Goal: Information Seeking & Learning: Learn about a topic

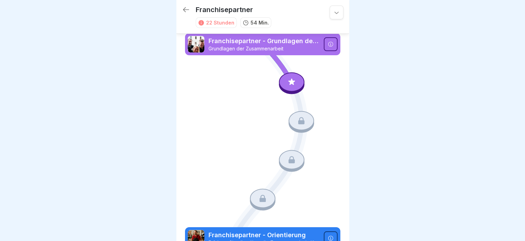
click at [289, 84] on icon at bounding box center [291, 81] width 9 height 9
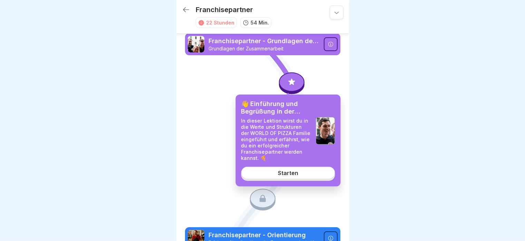
drag, startPoint x: 290, startPoint y: 157, endPoint x: 287, endPoint y: 166, distance: 9.3
click at [287, 166] on div "👋 Einführung und Begrüßung in der WOP Familie In dieser Lektion wirst du in die…" at bounding box center [287, 141] width 105 height 92
click at [297, 174] on div "Starten" at bounding box center [288, 173] width 20 height 6
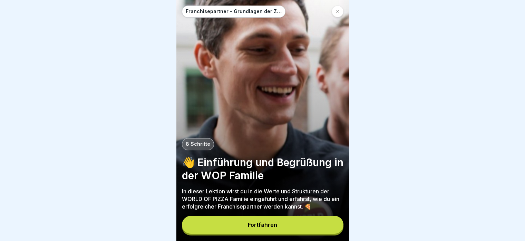
click at [292, 224] on button "Fortfahren" at bounding box center [263, 225] width 162 height 18
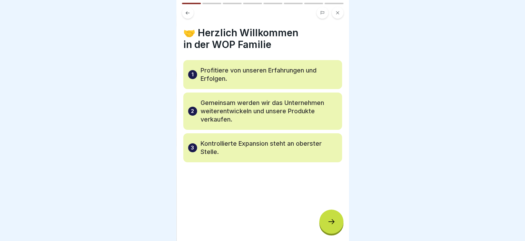
click at [329, 222] on div at bounding box center [331, 222] width 24 height 24
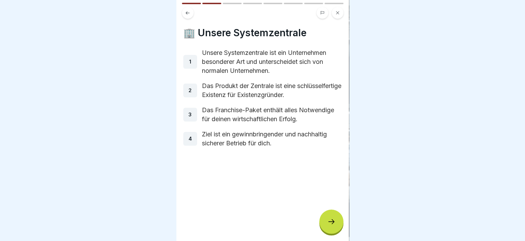
click at [329, 222] on div at bounding box center [331, 222] width 24 height 24
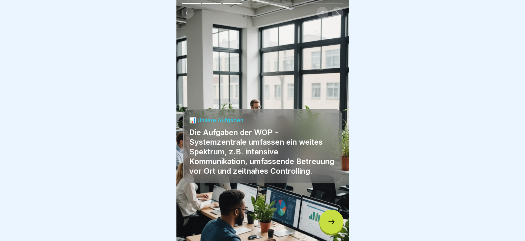
click at [329, 222] on div at bounding box center [331, 222] width 24 height 24
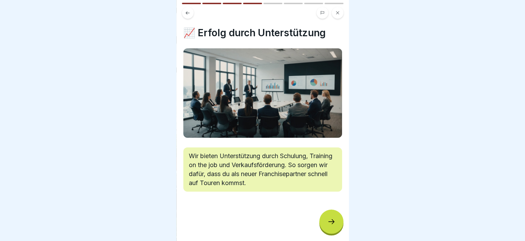
click at [329, 222] on div at bounding box center [331, 222] width 24 height 24
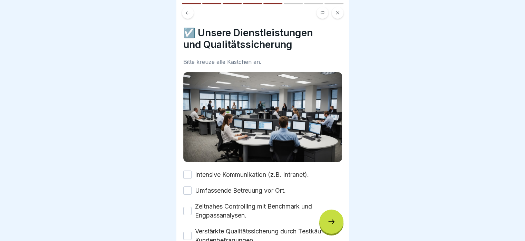
drag, startPoint x: 350, startPoint y: 148, endPoint x: 351, endPoint y: 156, distance: 8.0
click at [351, 156] on div at bounding box center [262, 120] width 525 height 241
click at [343, 165] on div "☑️ Unsere Dienstleistungen und Qualitätssicherung Bitte kreuze alle Kästchen an…" at bounding box center [262, 120] width 173 height 241
click at [345, 171] on div "☑️ Unsere Dienstleistungen und Qualitätssicherung Bitte kreuze alle Kästchen an…" at bounding box center [262, 120] width 173 height 241
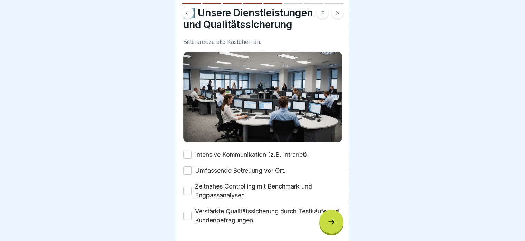
scroll to position [25, 0]
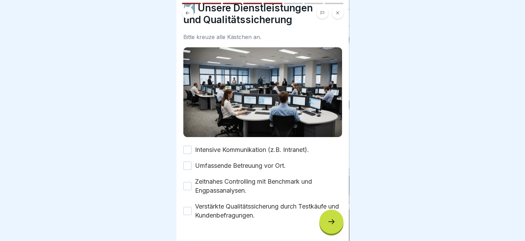
click at [229, 203] on label "Verstärkte Qualitätssicherung durch Testkäufe und Kundenbefragungen." at bounding box center [268, 211] width 147 height 18
click at [192, 207] on button "Verstärkte Qualitätssicherung durch Testkäufe und Kundenbefragungen." at bounding box center [187, 211] width 8 height 8
click at [216, 184] on label "Zeitnahes Controlling mit Benchmark und Engpassanalysen." at bounding box center [268, 186] width 147 height 18
click at [192, 184] on button "Zeitnahes Controlling mit Benchmark und Engpassanalysen." at bounding box center [187, 186] width 8 height 8
drag, startPoint x: 201, startPoint y: 164, endPoint x: 201, endPoint y: 147, distance: 17.3
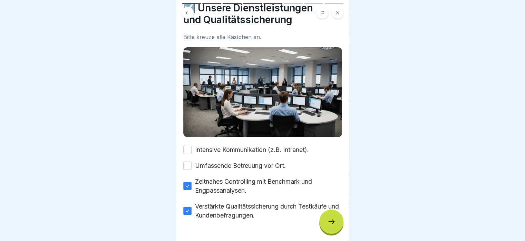
click at [201, 147] on div "Intensive Kommunikation (z.B. Intranet). Umfassende Betreuung vor Ort. Zeitnahe…" at bounding box center [262, 182] width 159 height 75
click at [201, 147] on label "Intensive Kommunikation (z.B. Intranet)." at bounding box center [252, 149] width 114 height 9
click at [192, 147] on button "Intensive Kommunikation (z.B. Intranet)." at bounding box center [187, 150] width 8 height 8
click at [202, 163] on label "Umfassende Betreuung vor Ort." at bounding box center [240, 165] width 91 height 9
click at [192, 163] on button "Umfassende Betreuung vor Ort." at bounding box center [187, 166] width 8 height 8
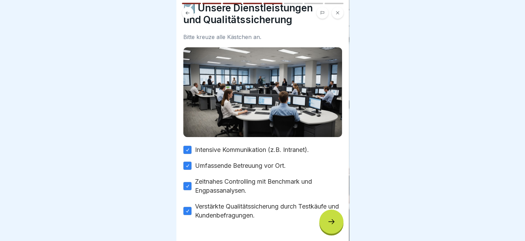
click at [324, 225] on div at bounding box center [331, 222] width 24 height 24
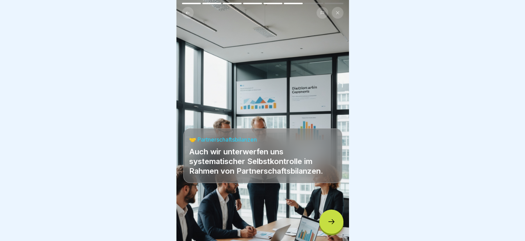
click at [324, 225] on div at bounding box center [331, 222] width 24 height 24
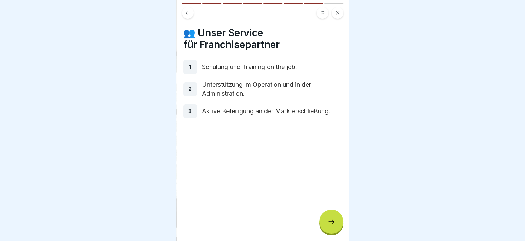
click at [324, 225] on div at bounding box center [331, 222] width 24 height 24
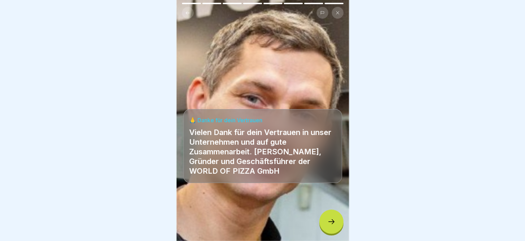
click at [324, 225] on div at bounding box center [331, 222] width 24 height 24
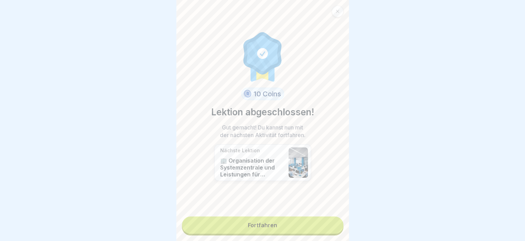
click at [324, 225] on link "Fortfahren" at bounding box center [263, 224] width 162 height 17
click at [314, 221] on link "Fortfahren" at bounding box center [263, 224] width 162 height 17
click at [282, 229] on link "Fortfahren" at bounding box center [263, 224] width 162 height 17
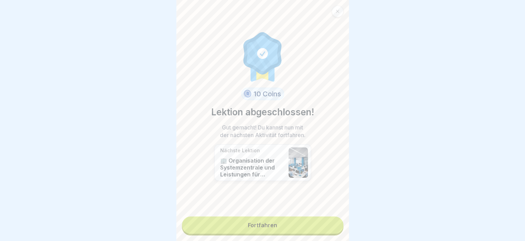
scroll to position [5, 0]
